Goal: Information Seeking & Learning: Learn about a topic

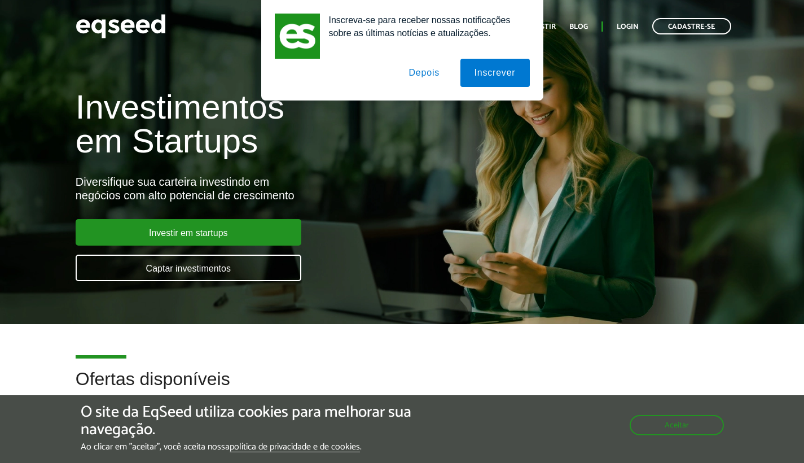
click at [429, 69] on button "Depois" at bounding box center [423, 73] width 59 height 28
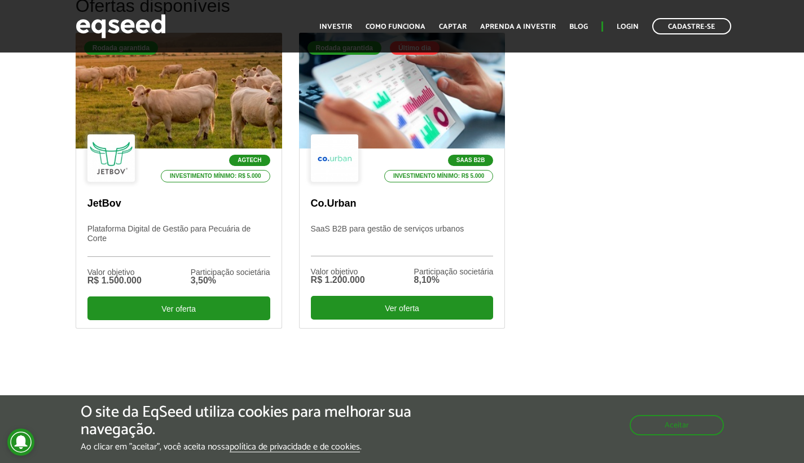
scroll to position [371, 0]
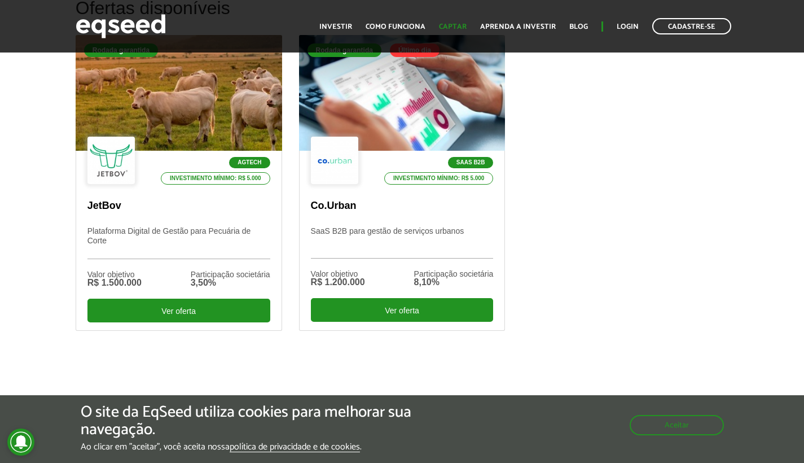
click at [465, 24] on link "Captar" at bounding box center [453, 26] width 28 height 7
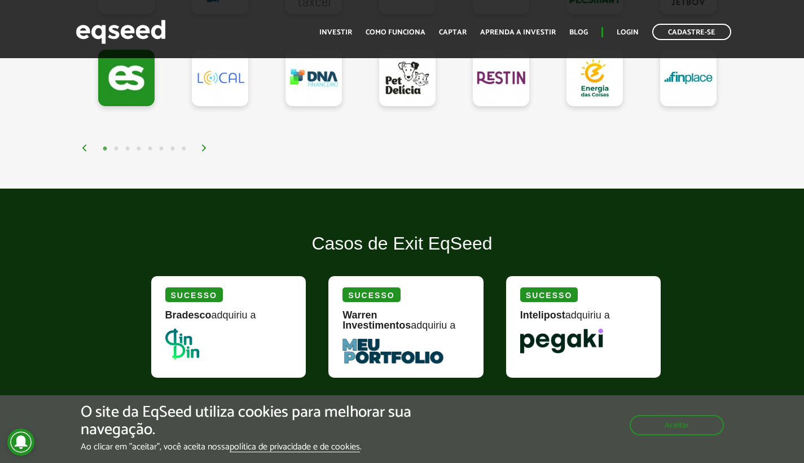
scroll to position [1134, 0]
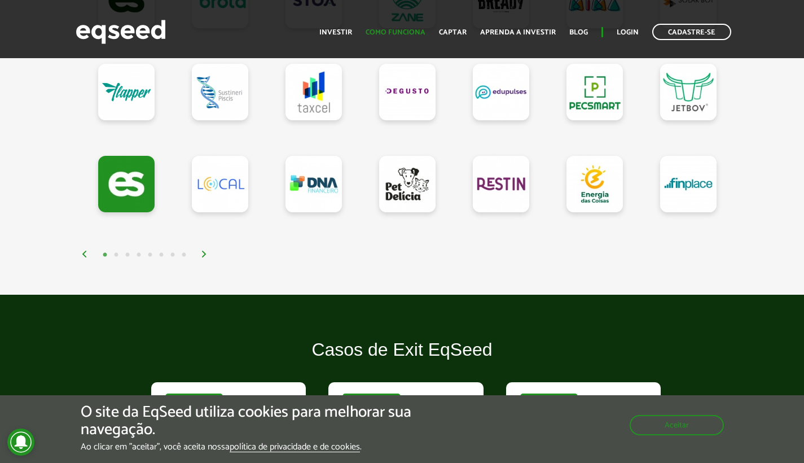
click at [410, 29] on link "Como funciona" at bounding box center [396, 32] width 60 height 7
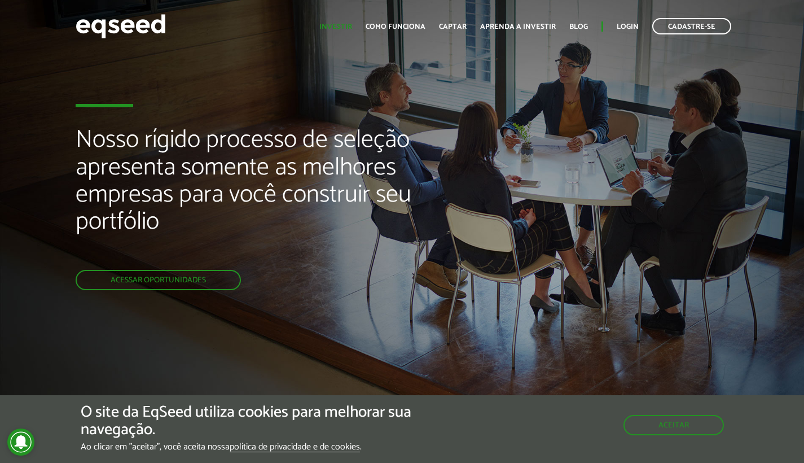
click at [351, 28] on link "Investir" at bounding box center [335, 26] width 33 height 7
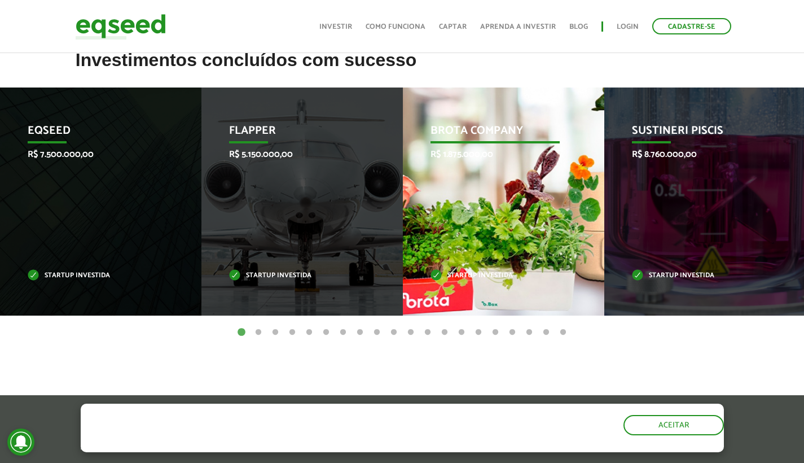
scroll to position [393, 0]
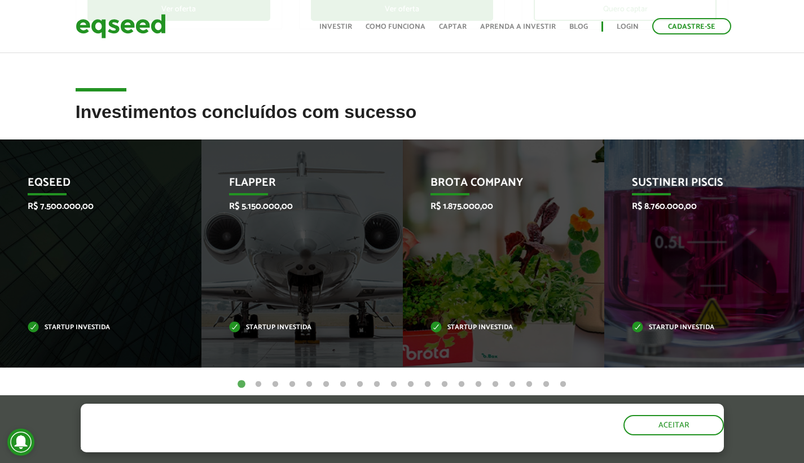
click at [259, 382] on button "2" at bounding box center [258, 384] width 11 height 11
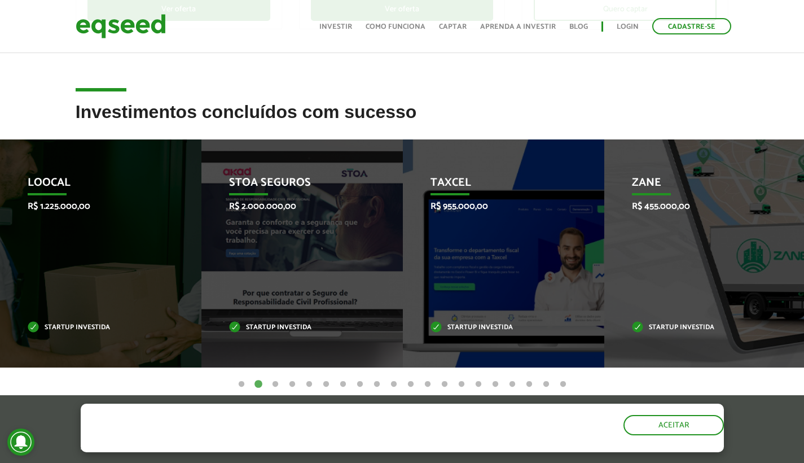
click at [274, 382] on button "3" at bounding box center [275, 384] width 11 height 11
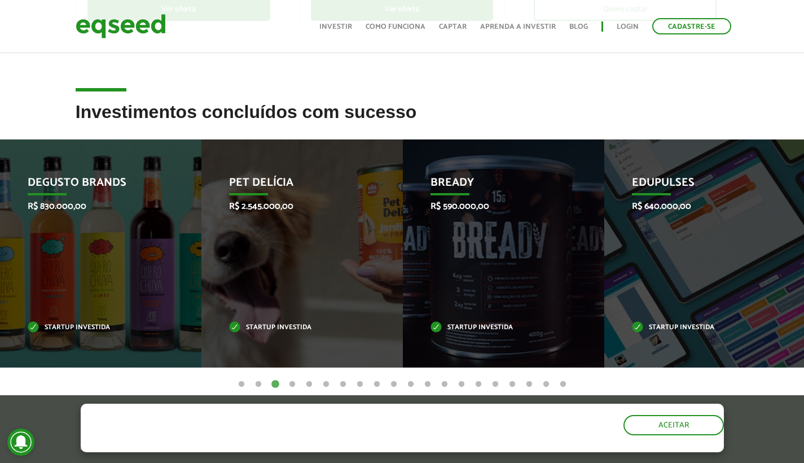
click at [291, 383] on button "4" at bounding box center [292, 384] width 11 height 11
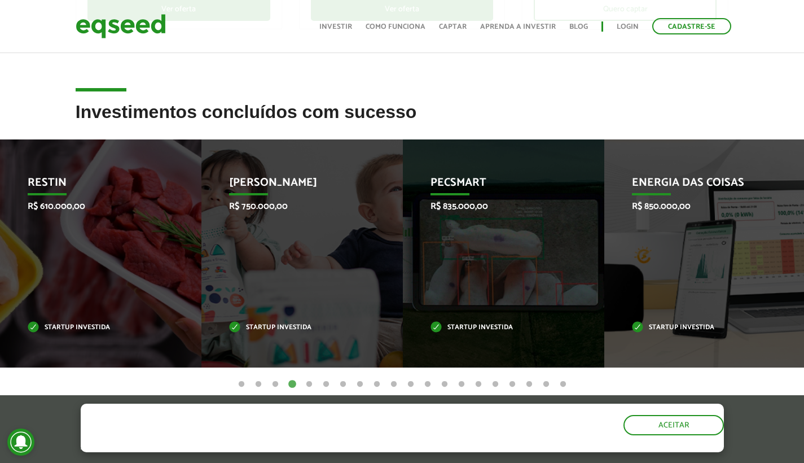
click at [309, 382] on button "5" at bounding box center [308, 384] width 11 height 11
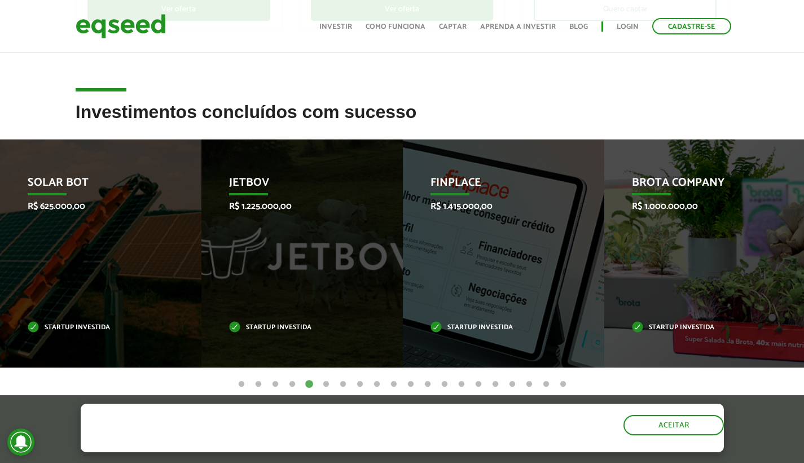
click at [326, 381] on button "6" at bounding box center [325, 384] width 11 height 11
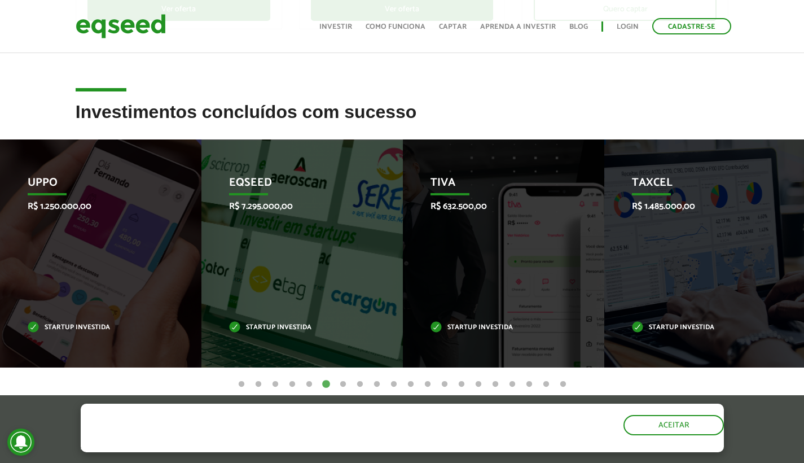
click at [341, 380] on button "7" at bounding box center [342, 384] width 11 height 11
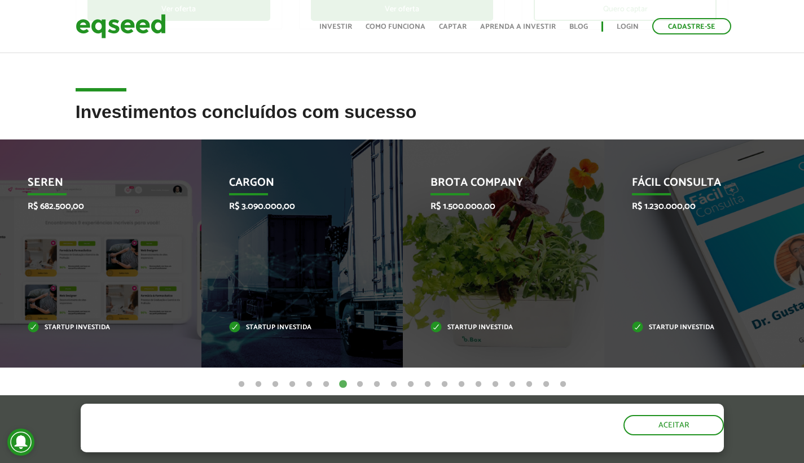
click at [360, 381] on button "8" at bounding box center [359, 384] width 11 height 11
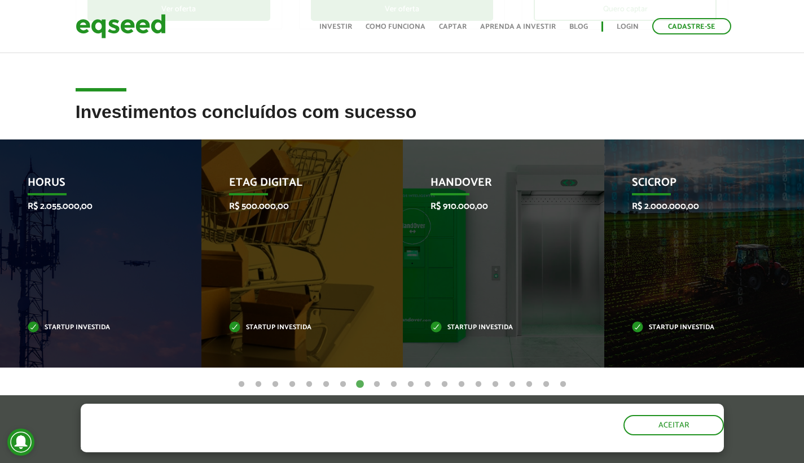
click at [374, 382] on button "9" at bounding box center [376, 384] width 11 height 11
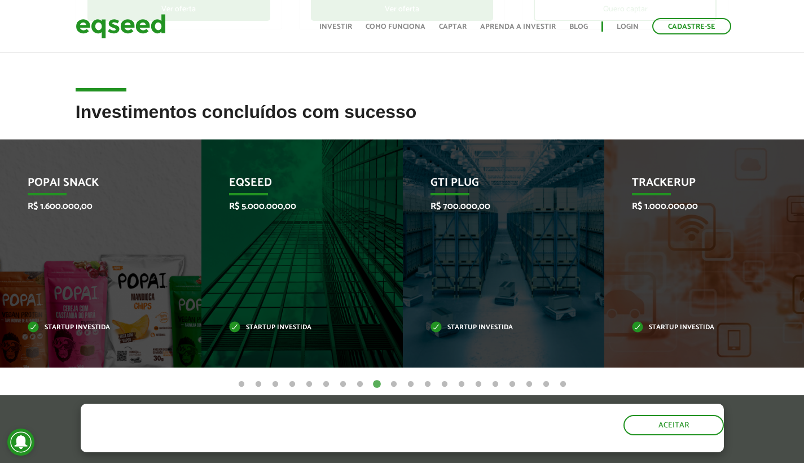
click at [393, 382] on button "10" at bounding box center [393, 384] width 11 height 11
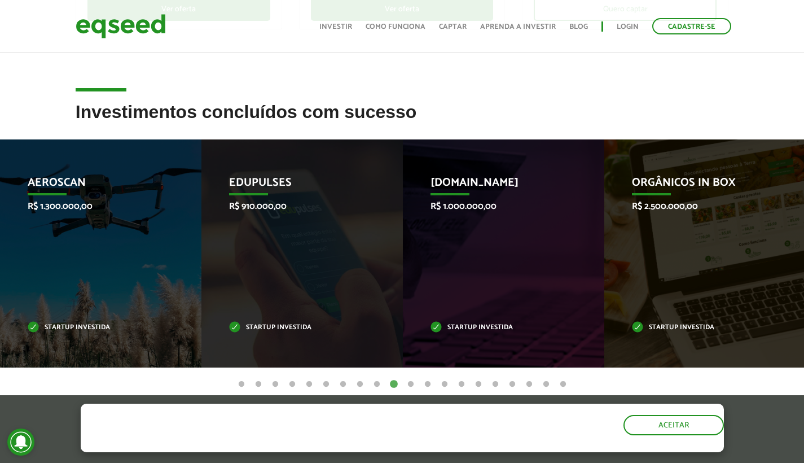
click at [379, 382] on button "9" at bounding box center [376, 384] width 11 height 11
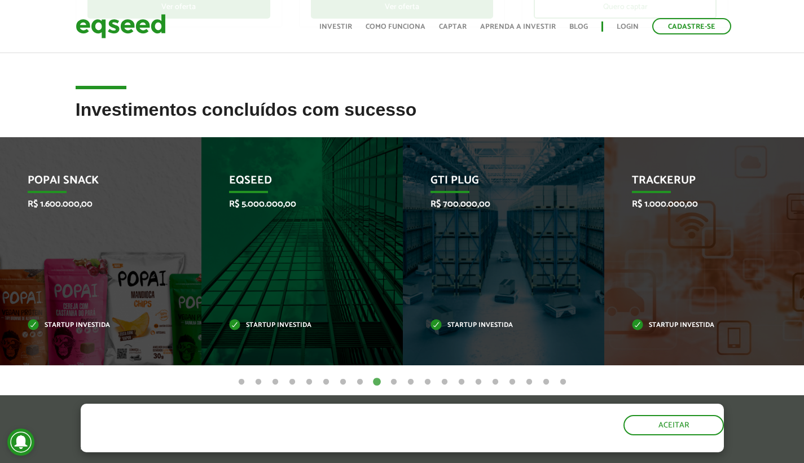
scroll to position [397, 0]
